Goal: Find specific page/section: Find specific page/section

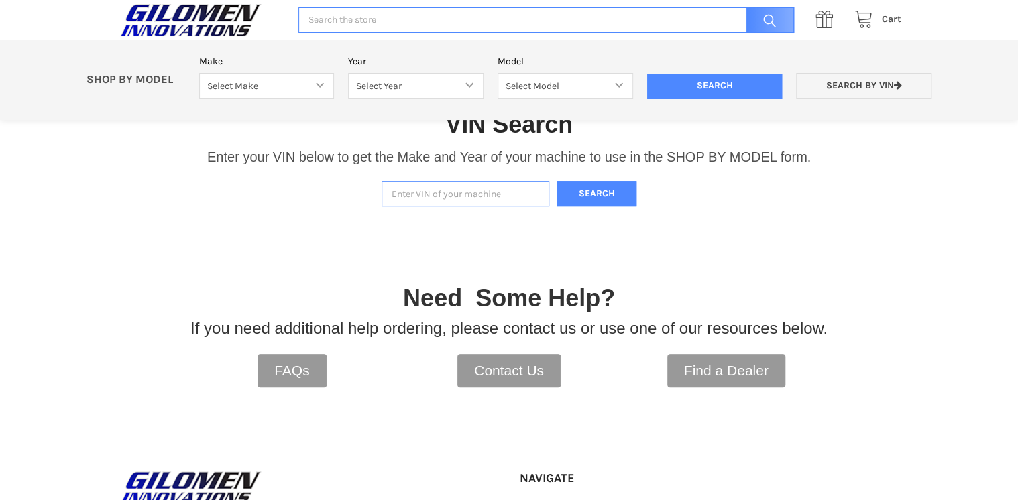
click at [443, 190] on input "Enter VIN of your machine" at bounding box center [466, 194] width 168 height 26
type input "[US_VEHICLE_IDENTIFICATION_NUMBER]"
click at [620, 199] on button "Search" at bounding box center [597, 194] width 80 height 26
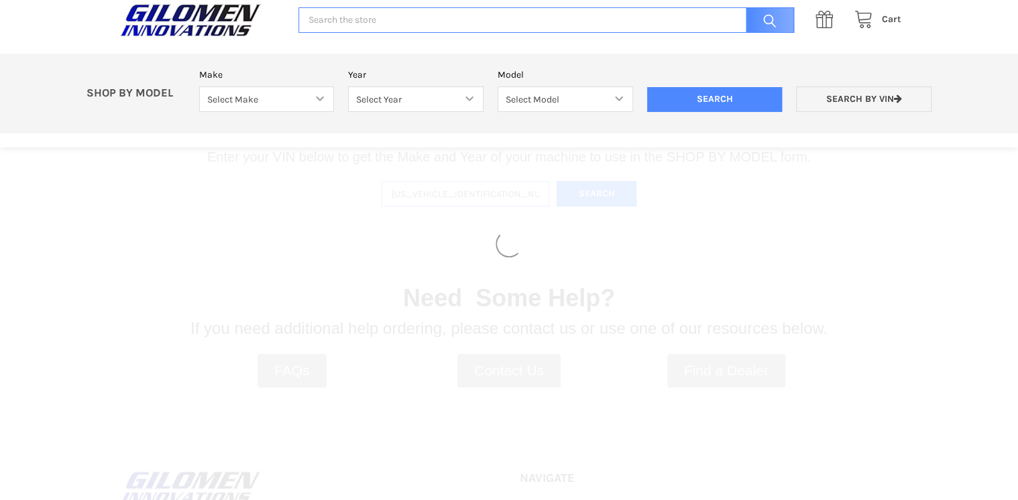
select select "330"
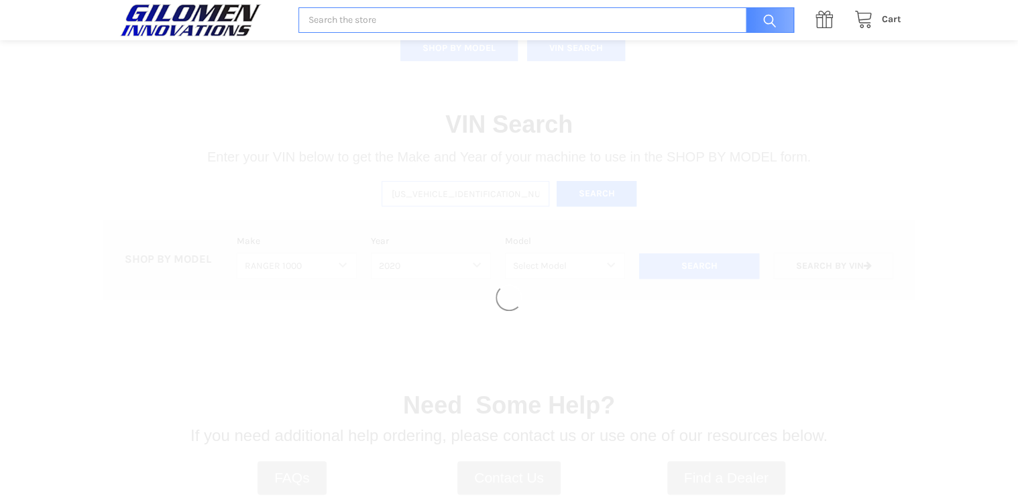
select select "363"
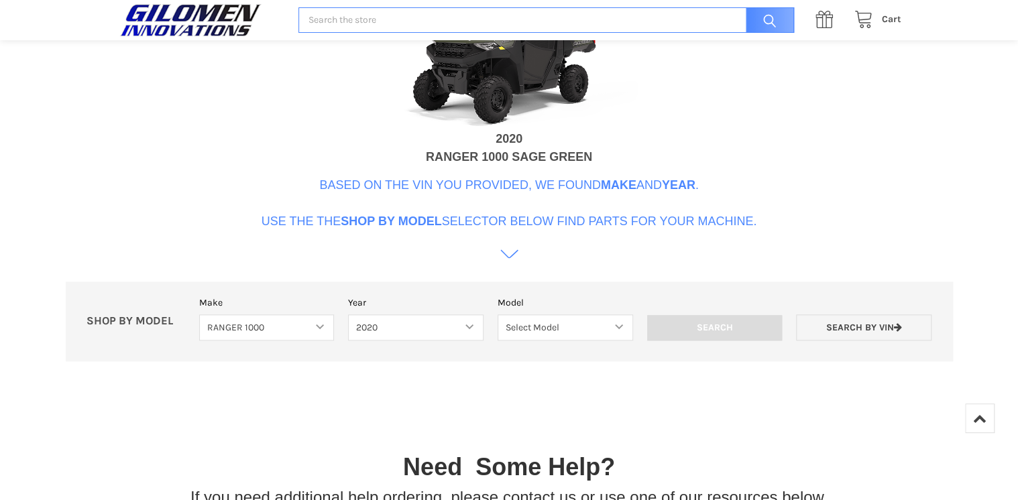
scroll to position [625, 0]
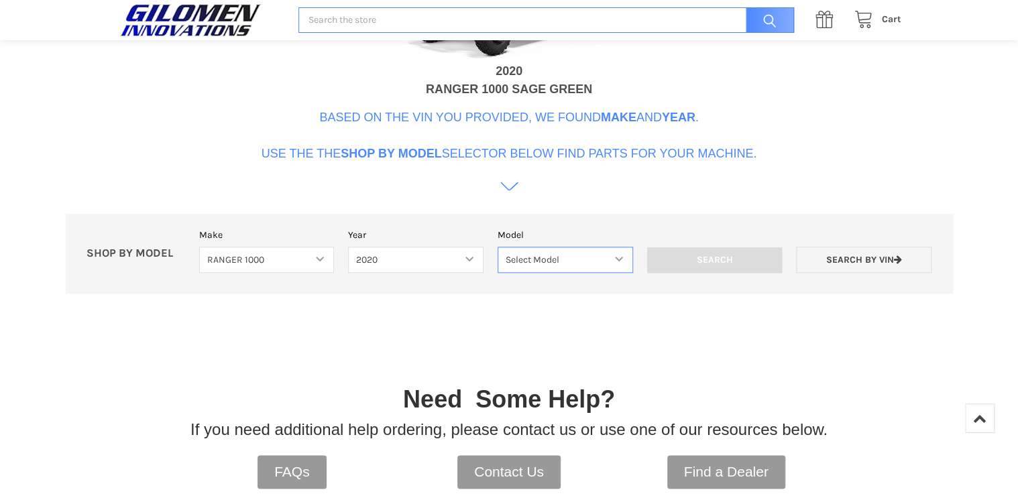
click at [593, 257] on select "Select Model Ranger 1000 Basic 61 HP Ranger 1000 Crew Basic 61 HP Ranger 1000 X…" at bounding box center [565, 260] width 135 height 26
click at [580, 266] on select "Select Model Ranger 1000 Basic 61 HP Ranger 1000 Crew Basic 61 HP Ranger 1000 X…" at bounding box center [565, 260] width 135 height 26
select select "364"
click at [498, 247] on select "Select Model Ranger 1000 Basic 61 HP Ranger 1000 Crew Basic 61 HP Ranger 1000 X…" at bounding box center [565, 260] width 135 height 26
click at [723, 255] on input "Search" at bounding box center [714, 259] width 135 height 25
